Goal: Task Accomplishment & Management: Use online tool/utility

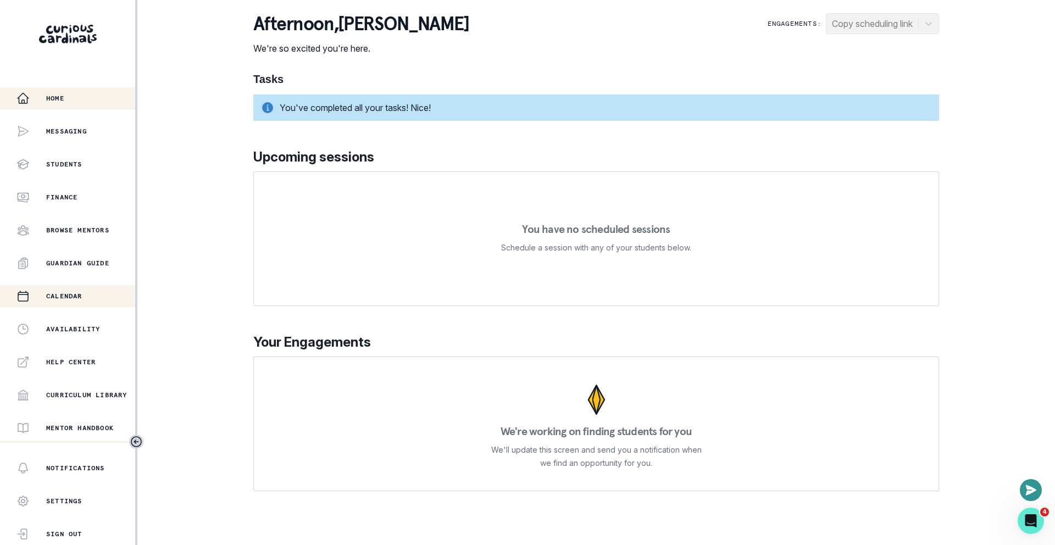
scroll to position [162, 0]
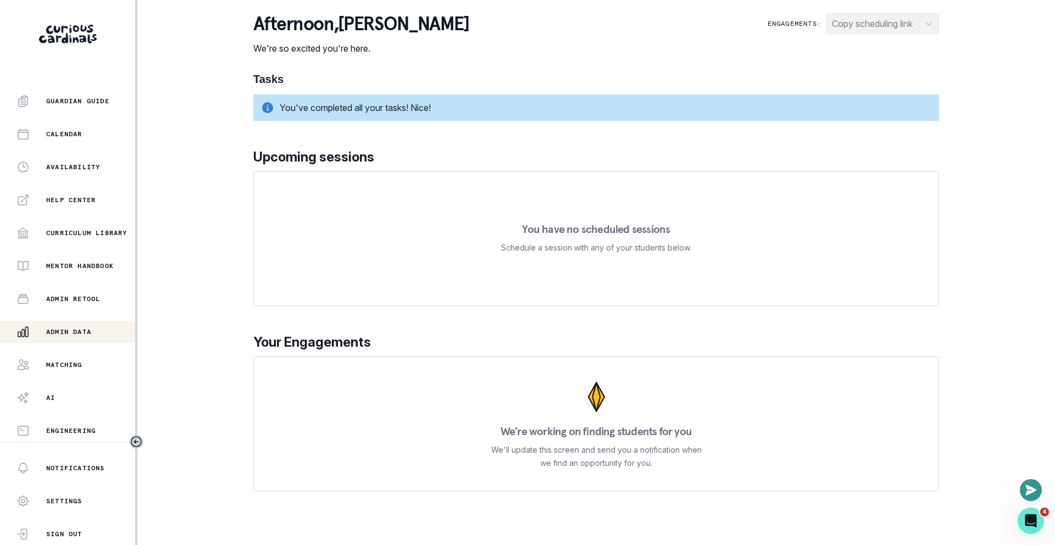
click at [71, 329] on p "Admin Data" at bounding box center [68, 332] width 45 height 9
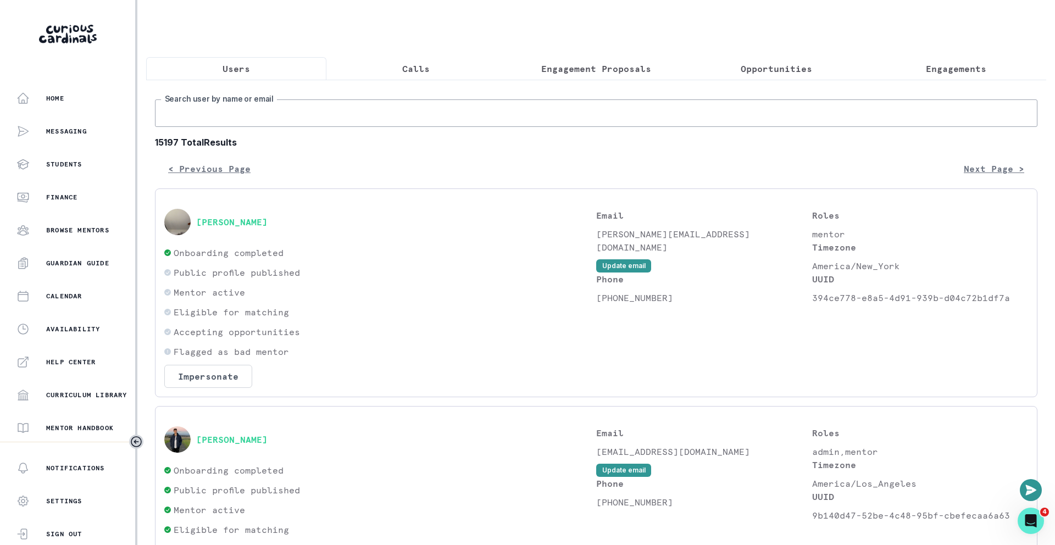
click at [357, 120] on input "Search user by name or email" at bounding box center [596, 112] width 883 height 27
paste input "[PERSON_NAME]"
type input "[PERSON_NAME]"
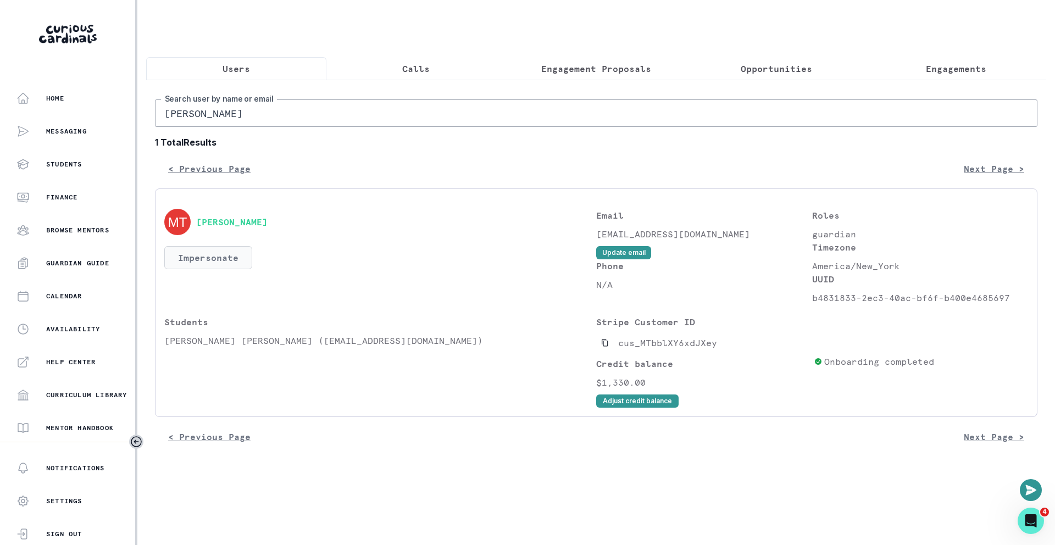
click at [193, 257] on button "Impersonate" at bounding box center [208, 257] width 88 height 23
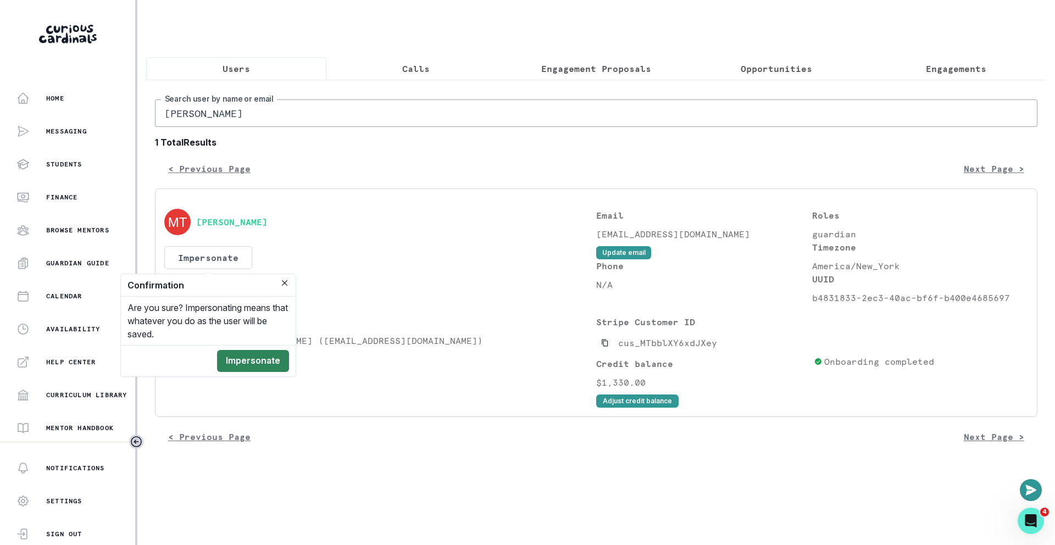
click at [264, 351] on button "Impersonate" at bounding box center [253, 361] width 72 height 22
